Goal: Check status: Check status

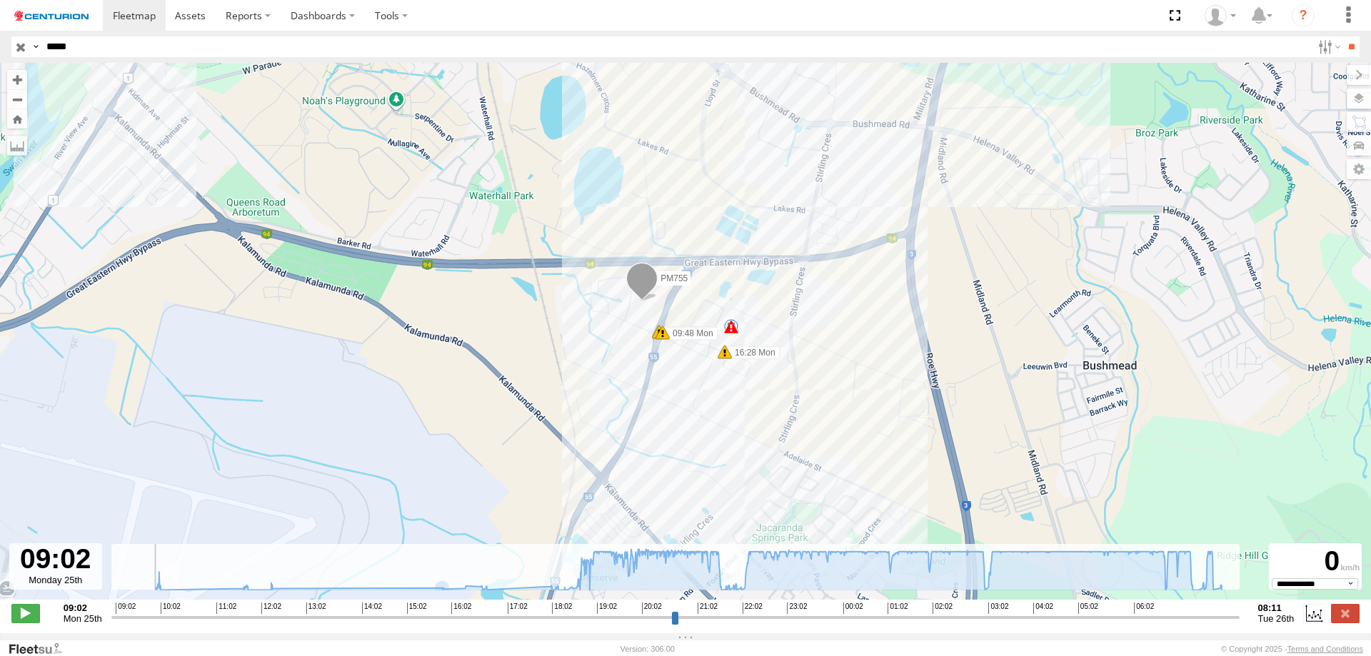
select select "**********"
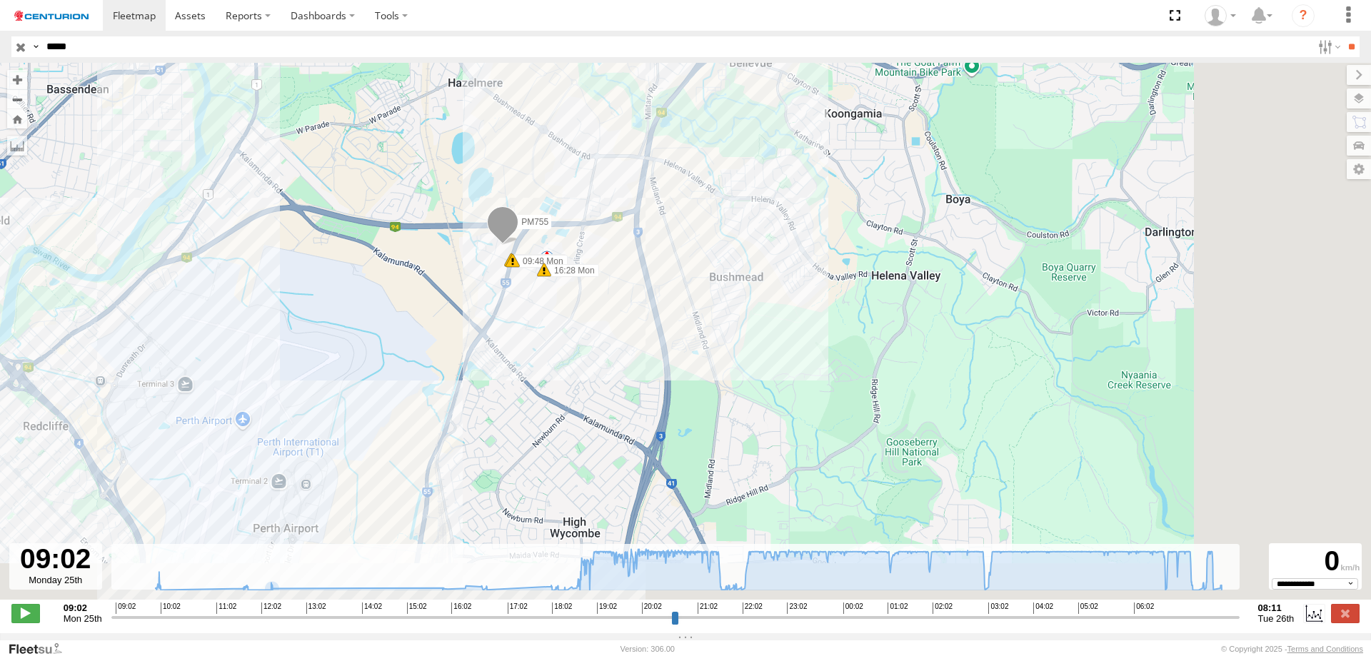
drag, startPoint x: 627, startPoint y: 312, endPoint x: 481, endPoint y: 291, distance: 147.3
click at [481, 291] on div "PM755 09:48 Mon 09:48 Mon 16:28 Mon 08:05 Tue 5 19" at bounding box center [685, 339] width 1371 height 552
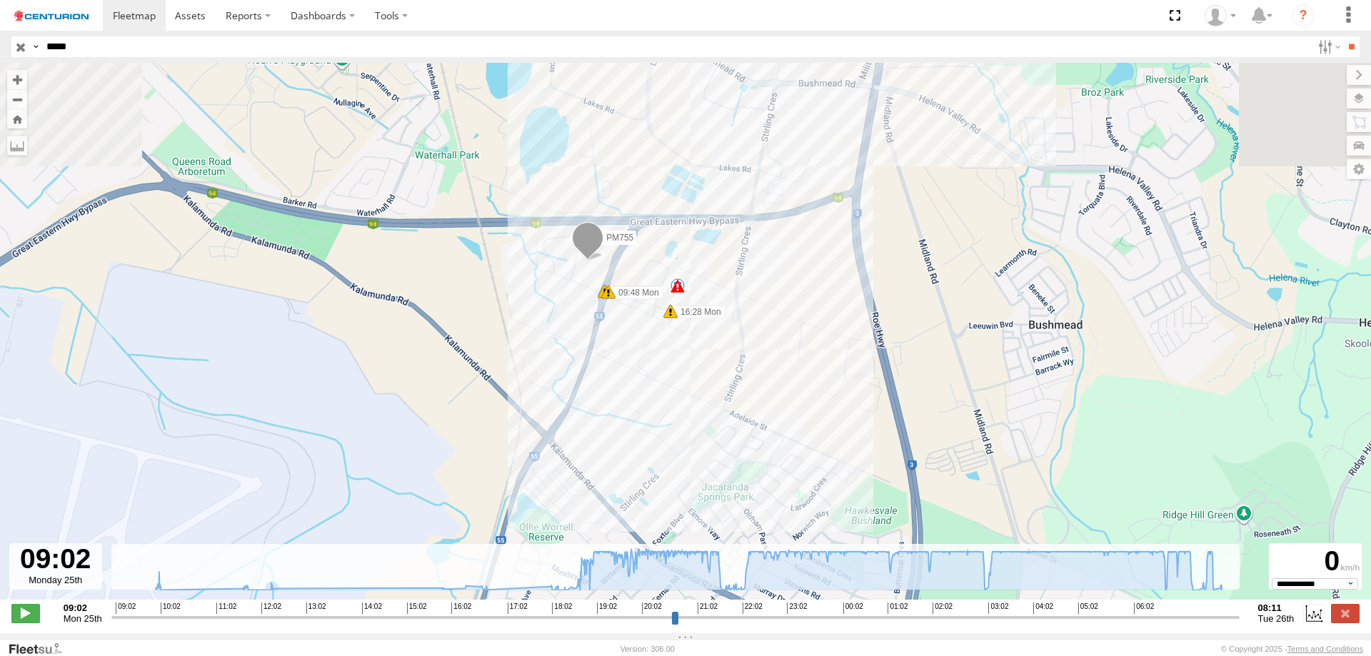
drag, startPoint x: 409, startPoint y: 294, endPoint x: 896, endPoint y: 422, distance: 503.7
click at [896, 422] on div "PM755 09:48 Mon 09:48 Mon 16:28 Mon 08:05 Tue 5 19" at bounding box center [685, 339] width 1371 height 552
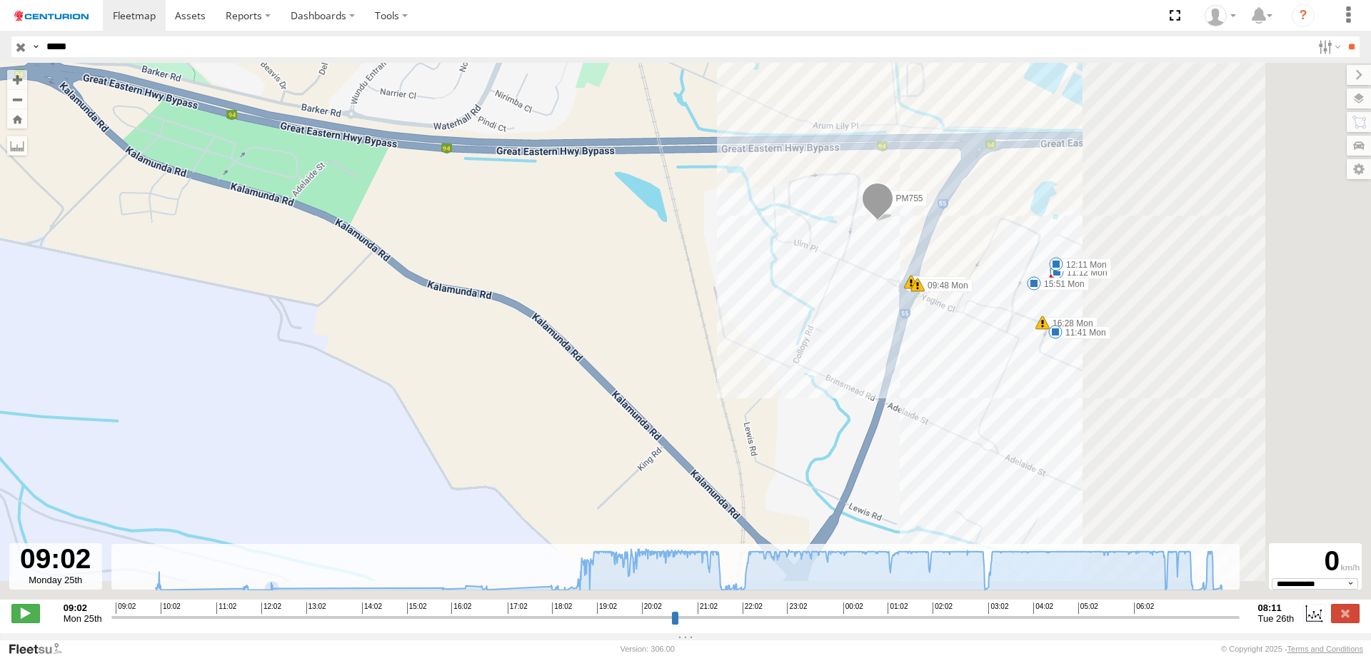
drag, startPoint x: 949, startPoint y: 419, endPoint x: 287, endPoint y: 249, distance: 683.6
click at [288, 249] on div "PM755 09:48 Mon 09:48 Mon 16:28 Mon 08:05 Tue 09:50 Mon 11:12 Mon 11:41 Mon 12:…" at bounding box center [685, 339] width 1371 height 552
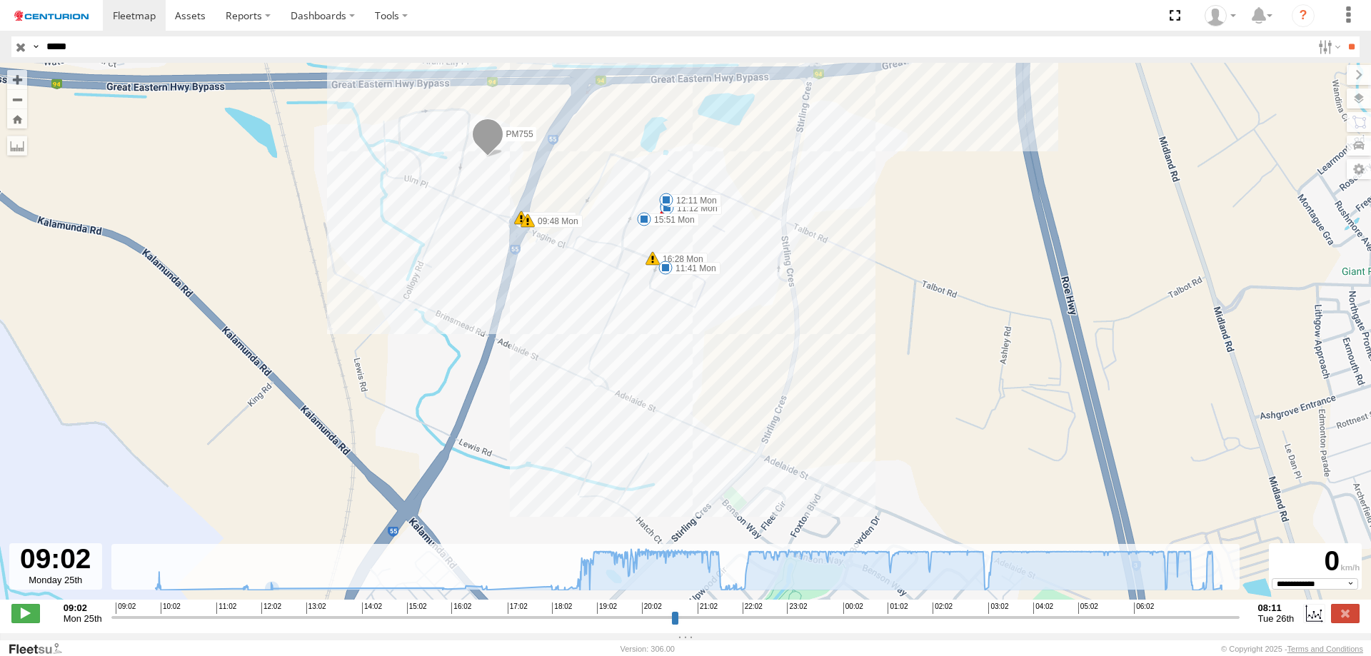
click at [512, 136] on span "PM755" at bounding box center [519, 134] width 27 height 10
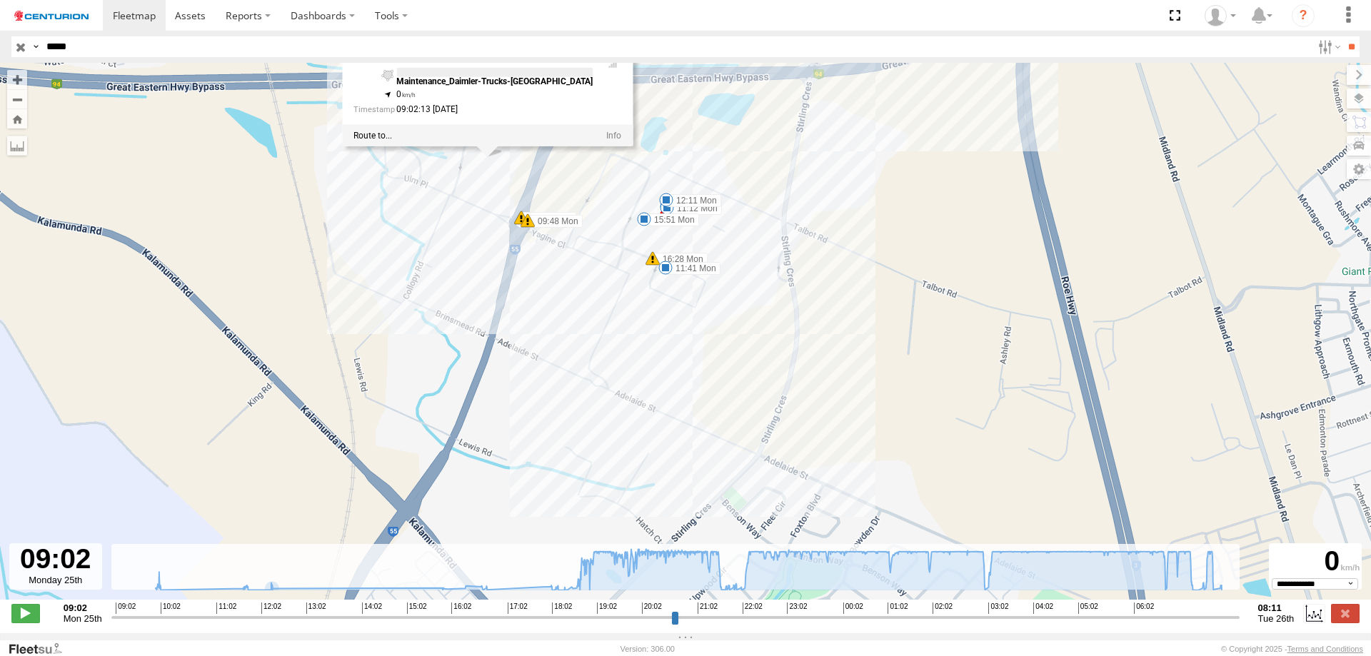
click at [963, 213] on div "PM755 09:48 Mon 09:48 Mon 16:28 Mon 08:05 Tue 09:50 Mon 11:12 Mon 11:41 Mon 12:…" at bounding box center [685, 339] width 1371 height 552
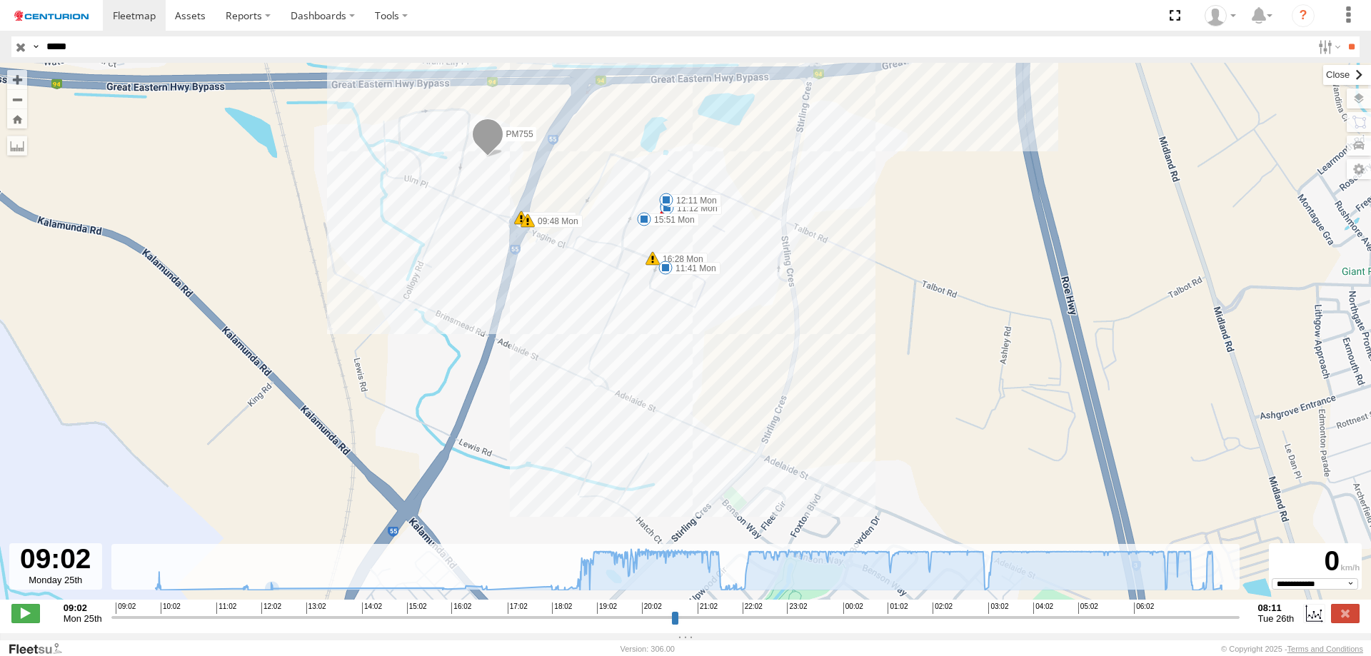
click at [1324, 78] on label at bounding box center [1348, 75] width 48 height 20
click at [1358, 78] on div "PM755 09:48 Mon 09:48 Mon 16:28 Mon 08:05 Tue 09:50 Mon 11:12 Mon 11:41 Mon 12:…" at bounding box center [685, 339] width 1371 height 552
click at [22, 45] on input "button" at bounding box center [20, 46] width 19 height 21
